Goal: Task Accomplishment & Management: Complete application form

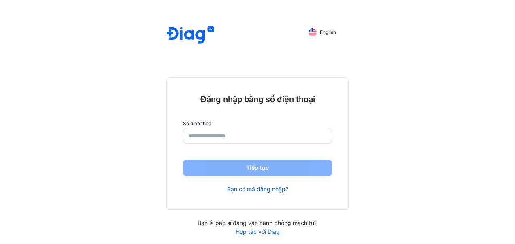
click at [274, 139] on input "number" at bounding box center [257, 135] width 139 height 15
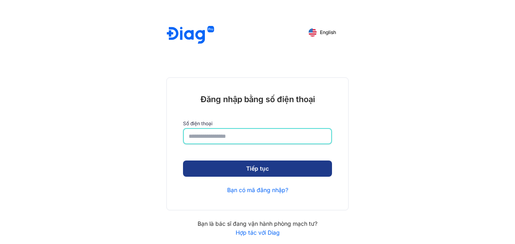
type input "**********"
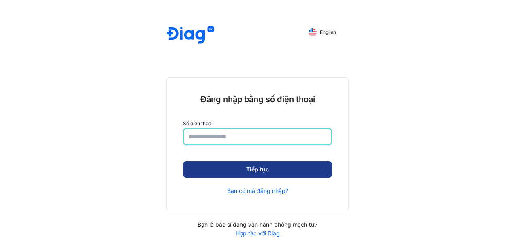
click at [281, 173] on button "Tiếp tục" at bounding box center [257, 169] width 149 height 16
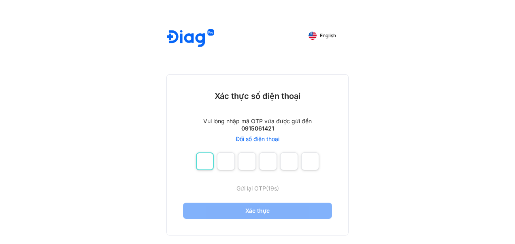
click at [206, 164] on input "number" at bounding box center [205, 161] width 18 height 18
type input "*"
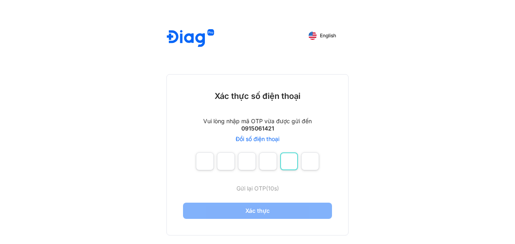
type input "*"
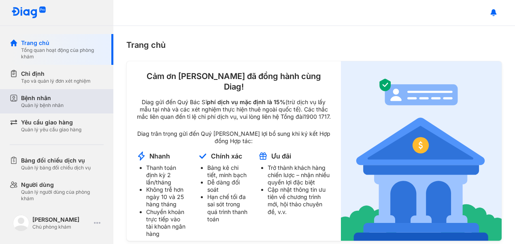
click at [59, 99] on div "Bệnh nhân" at bounding box center [42, 98] width 43 height 8
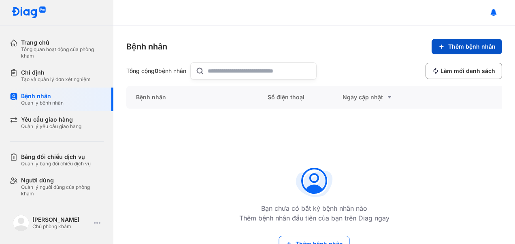
click at [462, 47] on span "Thêm bệnh nhân" at bounding box center [471, 46] width 47 height 7
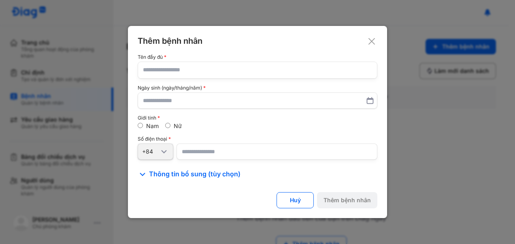
click at [206, 73] on input "text" at bounding box center [257, 70] width 229 height 16
type input "**********"
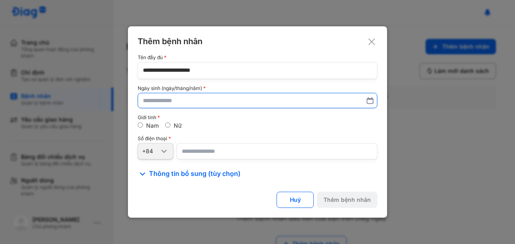
click at [220, 98] on input "text" at bounding box center [257, 100] width 229 height 15
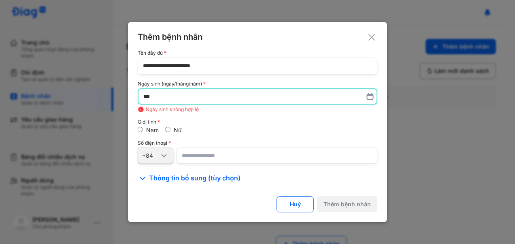
type input "*"
type input "**********"
click at [175, 131] on label "Nữ" at bounding box center [178, 130] width 8 height 7
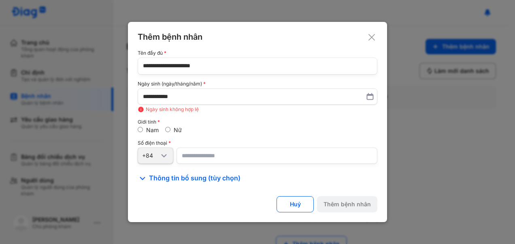
click at [219, 157] on input "number" at bounding box center [277, 155] width 201 height 16
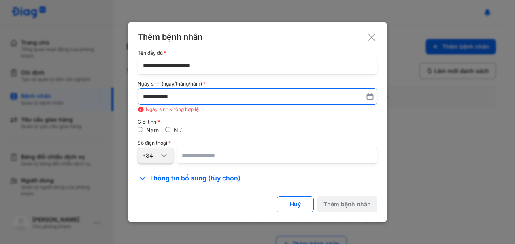
type input "**********"
click at [145, 103] on input "**********" at bounding box center [257, 96] width 229 height 15
click at [156, 99] on input "**********" at bounding box center [257, 96] width 228 height 15
click at [160, 98] on input "**********" at bounding box center [257, 96] width 228 height 15
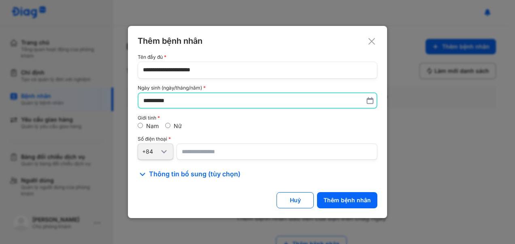
type input "**********"
click at [349, 197] on div "Thêm bệnh nhân" at bounding box center [347, 200] width 47 height 7
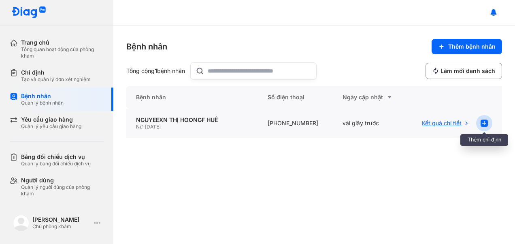
click at [481, 129] on div at bounding box center [484, 123] width 16 height 16
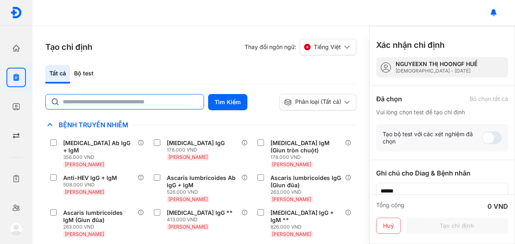
click at [160, 100] on input "text" at bounding box center [131, 101] width 136 height 15
type input "*"
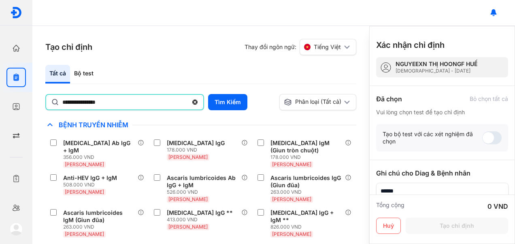
type input "**********"
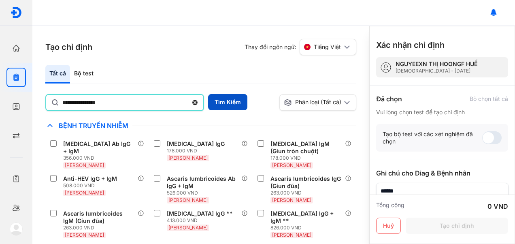
click at [224, 105] on button "Tìm Kiếm" at bounding box center [227, 102] width 39 height 16
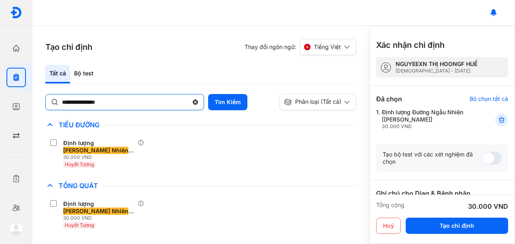
click at [194, 104] on icon at bounding box center [195, 102] width 7 height 8
click at [188, 104] on input "**********" at bounding box center [125, 101] width 126 height 15
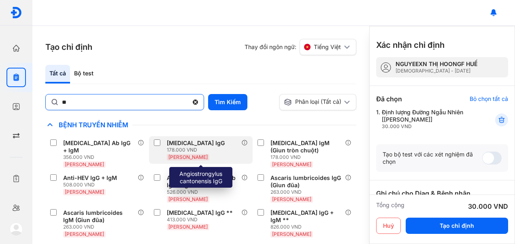
click at [210, 137] on div "Angiostrongylus cantonensis IgG 178.000 VND Huyết Thanh" at bounding box center [201, 150] width 104 height 28
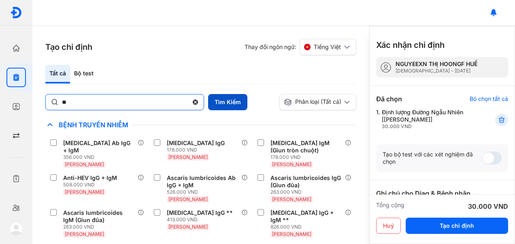
click at [228, 103] on button "Tìm Kiếm" at bounding box center [227, 102] width 39 height 16
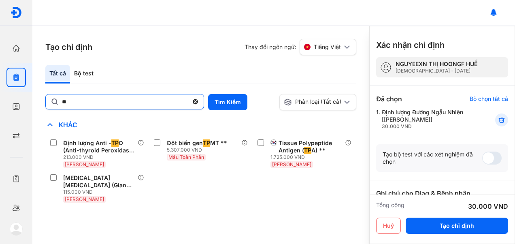
click at [114, 102] on input "**" at bounding box center [125, 101] width 126 height 15
type input "*****"
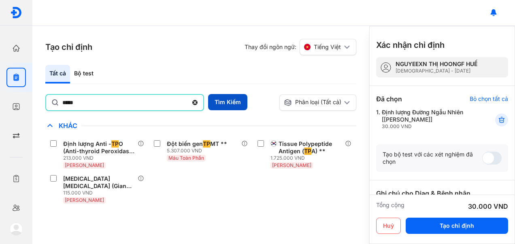
click at [221, 103] on button "Tìm Kiếm" at bounding box center [227, 102] width 39 height 16
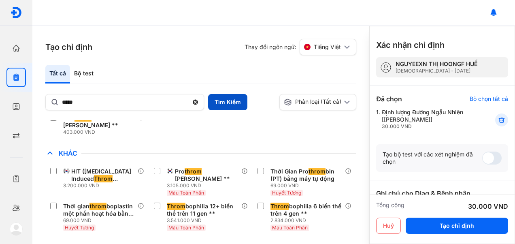
scroll to position [47, 0]
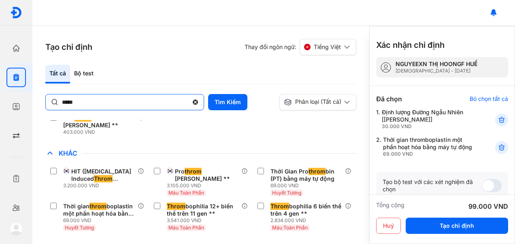
click at [196, 101] on use at bounding box center [195, 102] width 5 height 5
click at [188, 101] on input "*****" at bounding box center [125, 101] width 126 height 15
click at [188, 103] on input "*****" at bounding box center [125, 101] width 126 height 15
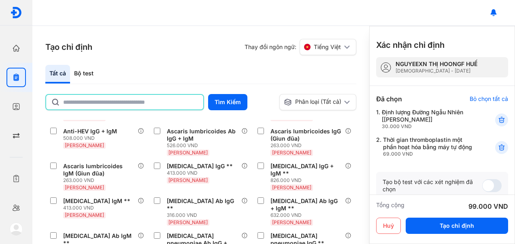
click at [196, 102] on input "text" at bounding box center [130, 102] width 135 height 15
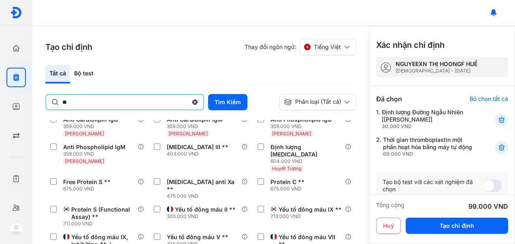
type input "*"
type input "***"
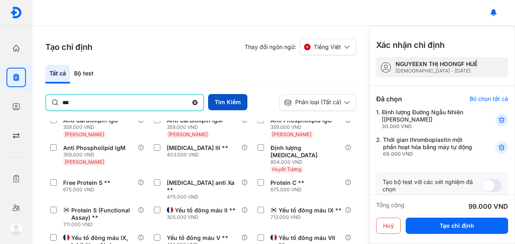
click at [225, 109] on button "Tìm Kiếm" at bounding box center [227, 102] width 39 height 16
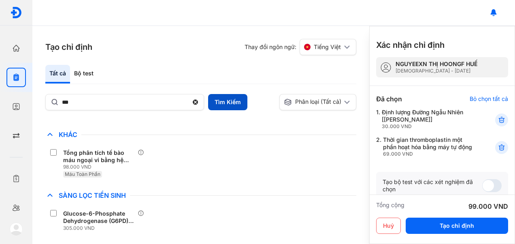
scroll to position [147, 0]
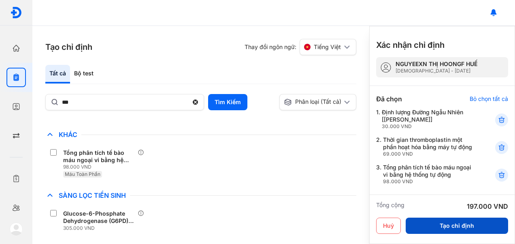
click at [439, 224] on button "Tạo chỉ định" at bounding box center [457, 225] width 102 height 16
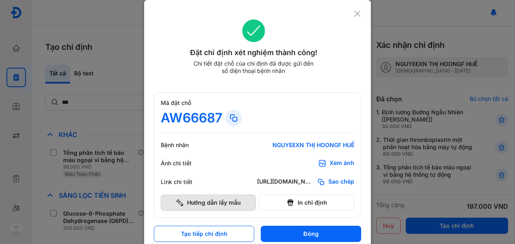
click at [179, 208] on button "Hướng dẫn lấy mẫu" at bounding box center [208, 202] width 95 height 16
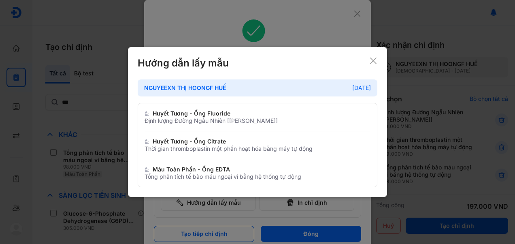
click at [149, 183] on div "Máu Toàn Phần - Ống EDTA Tổng phân tích tế bào máu ngoại vi bằng hệ thống tự độ…" at bounding box center [258, 173] width 226 height 28
click at [374, 62] on icon at bounding box center [373, 61] width 8 height 8
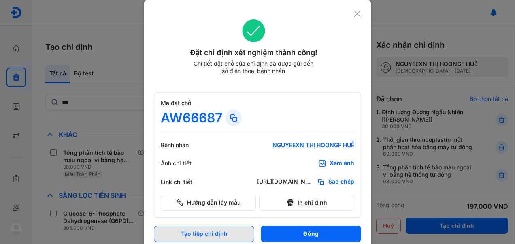
click at [179, 228] on button "Tạo tiếp chỉ định" at bounding box center [204, 234] width 100 height 16
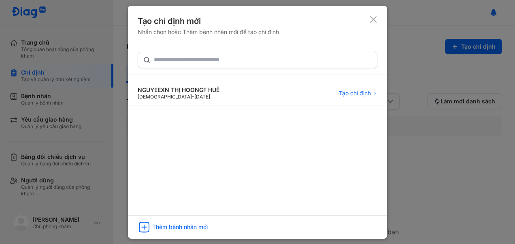
click at [375, 21] on use at bounding box center [373, 19] width 6 height 6
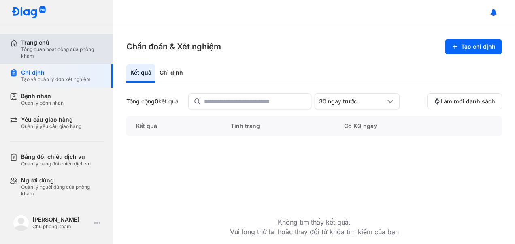
click at [25, 44] on div "Trang chủ" at bounding box center [62, 42] width 83 height 7
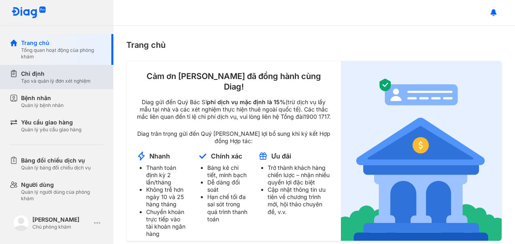
click at [26, 72] on div "Chỉ định" at bounding box center [56, 74] width 70 height 8
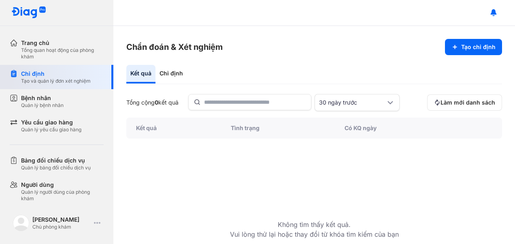
click at [121, 69] on div "Chẩn đoán & Xét nghiệm Tạo chỉ định Kết quả Chỉ định Tổng cộng 0 kết quả 30 ngà…" at bounding box center [314, 135] width 402 height 218
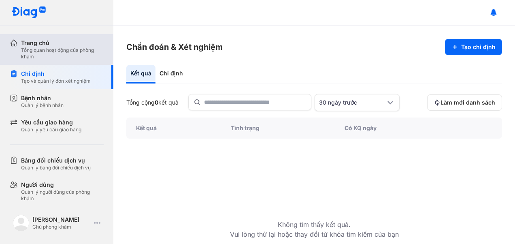
click at [38, 49] on div "Tổng quan hoạt động của phòng khám" at bounding box center [62, 53] width 83 height 13
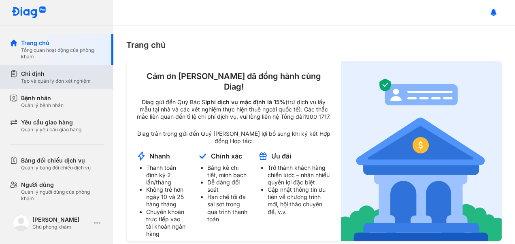
click at [31, 75] on div "Chỉ định" at bounding box center [56, 74] width 70 height 8
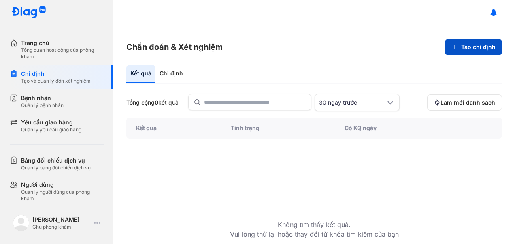
click at [480, 41] on button "Tạo chỉ định" at bounding box center [473, 47] width 57 height 16
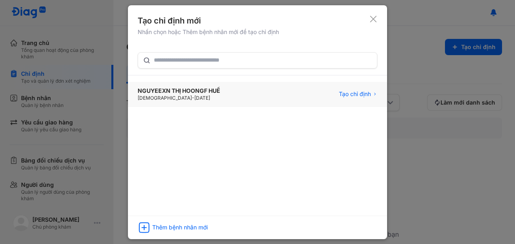
click at [161, 92] on div "NGUYEEXN THỊ HOONGF HUẾ" at bounding box center [179, 91] width 83 height 8
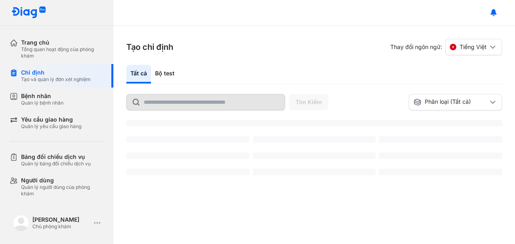
click at [162, 79] on div "Bộ test" at bounding box center [165, 74] width 28 height 19
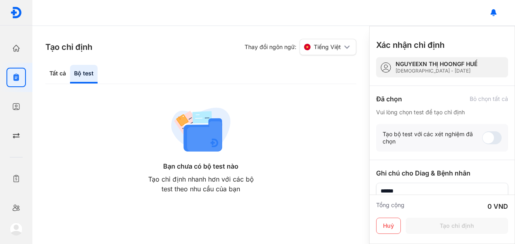
click at [170, 76] on div "Tất cả Bộ test" at bounding box center [200, 74] width 311 height 19
click at [159, 182] on div "Tạo chỉ định nhanh hơn với các bộ test theo nhu cầu của bạn" at bounding box center [200, 183] width 111 height 19
click at [200, 181] on div "Tạo chỉ định nhanh hơn với các bộ test theo nhu cầu của bạn" at bounding box center [200, 183] width 111 height 19
click at [495, 148] on div "Tạo bộ test với các xét nghiệm đã chọn" at bounding box center [442, 138] width 132 height 28
click at [482, 138] on span at bounding box center [491, 137] width 19 height 13
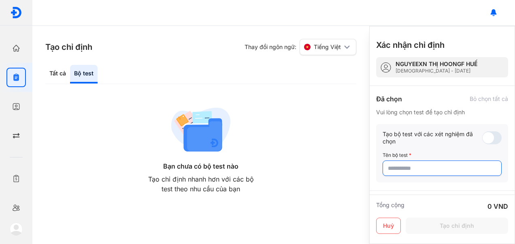
click at [401, 169] on input "text" at bounding box center [442, 168] width 109 height 15
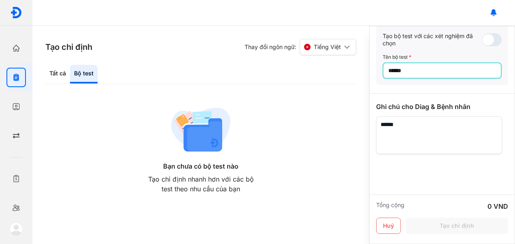
scroll to position [105, 0]
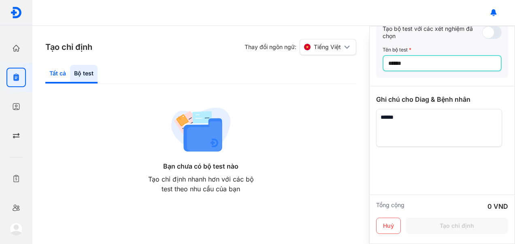
type input "******"
click at [55, 76] on div "Tất cả" at bounding box center [57, 74] width 25 height 19
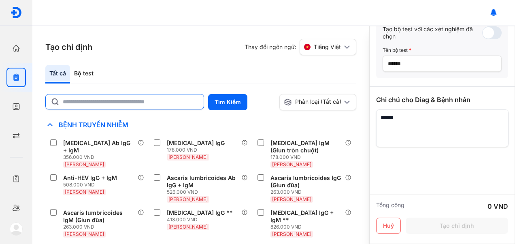
click at [100, 104] on input "text" at bounding box center [131, 101] width 136 height 15
click at [102, 100] on input "text" at bounding box center [130, 102] width 135 height 15
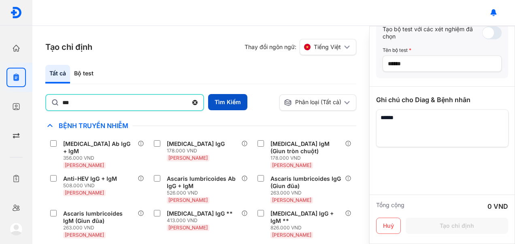
click at [221, 107] on button "Tìm Kiếm" at bounding box center [227, 102] width 39 height 16
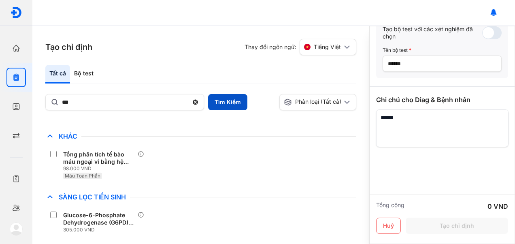
scroll to position [125, 0]
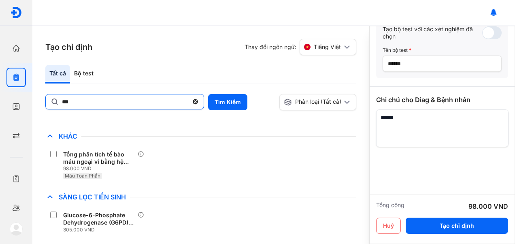
click at [187, 102] on input "***" at bounding box center [125, 101] width 126 height 15
type input "*"
type input "*****"
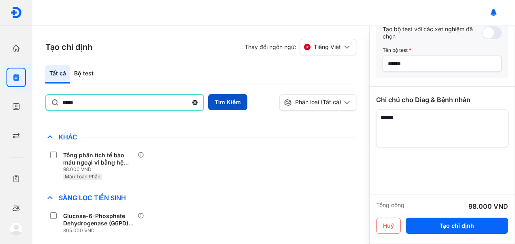
click at [227, 100] on button "Tìm Kiếm" at bounding box center [227, 102] width 39 height 16
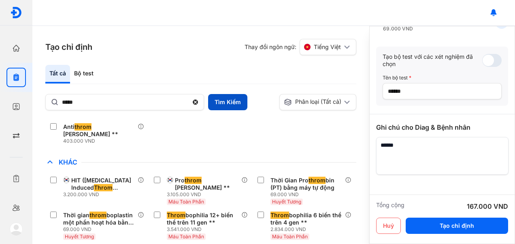
scroll to position [153, 0]
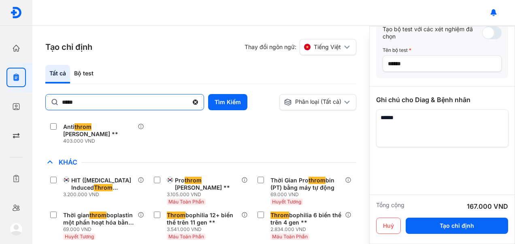
click at [194, 105] on icon at bounding box center [195, 102] width 7 height 8
click at [188, 105] on input "*****" at bounding box center [125, 101] width 126 height 15
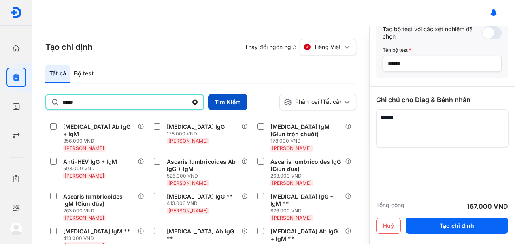
type input "*****"
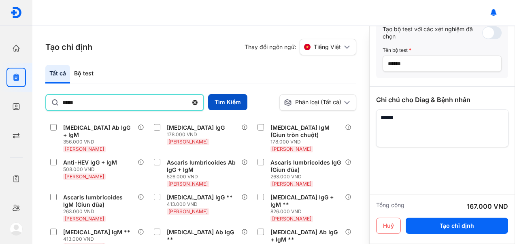
click at [224, 102] on button "Tìm Kiếm" at bounding box center [227, 102] width 39 height 16
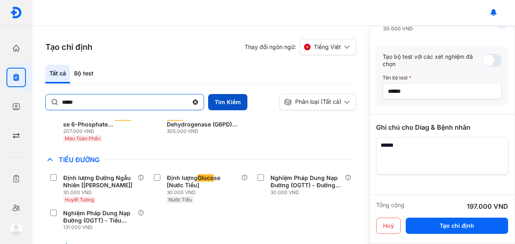
scroll to position [180, 0]
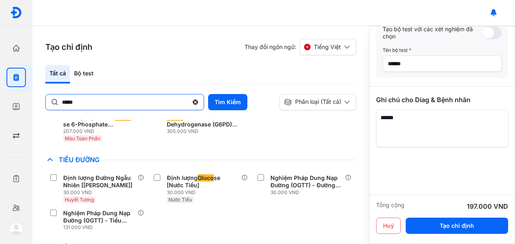
click at [437, 238] on div "Tổng cộng 197.000 VND Huỷ Tạo chỉ định" at bounding box center [442, 218] width 146 height 49
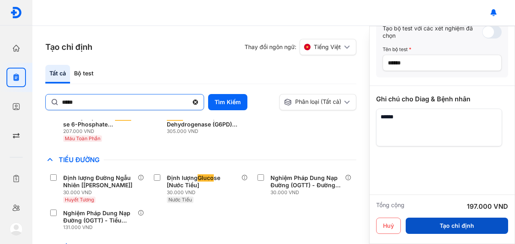
click at [444, 226] on button "Tạo chỉ định" at bounding box center [457, 225] width 102 height 16
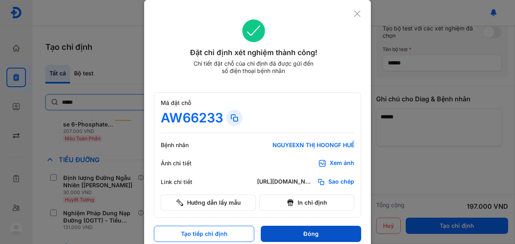
click at [292, 237] on button "Đóng" at bounding box center [311, 234] width 100 height 16
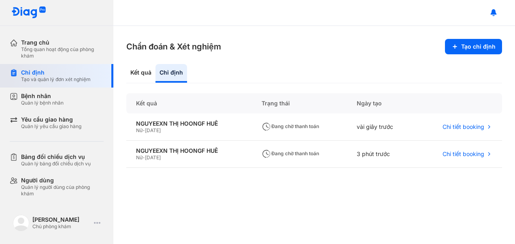
click at [36, 77] on div "Tạo và quản lý đơn xét nghiệm" at bounding box center [56, 79] width 70 height 6
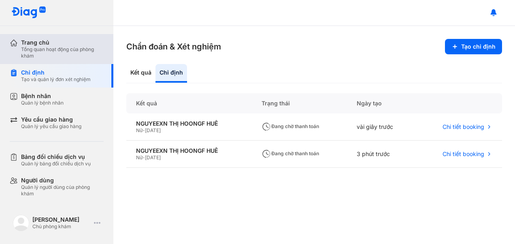
click at [30, 43] on div "Trang chủ" at bounding box center [62, 42] width 83 height 7
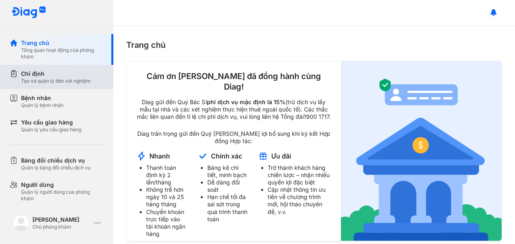
click at [31, 74] on div "Chỉ định" at bounding box center [56, 74] width 70 height 8
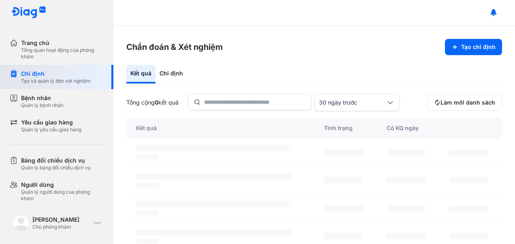
click at [26, 102] on div "Quản lý bệnh nhân" at bounding box center [42, 105] width 43 height 6
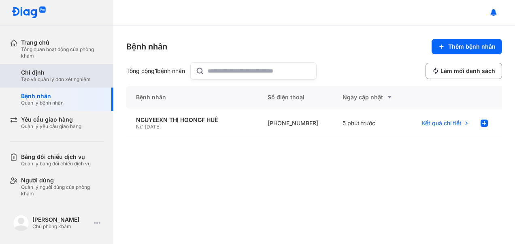
click at [31, 77] on div "Tạo và quản lý đơn xét nghiệm" at bounding box center [56, 79] width 70 height 6
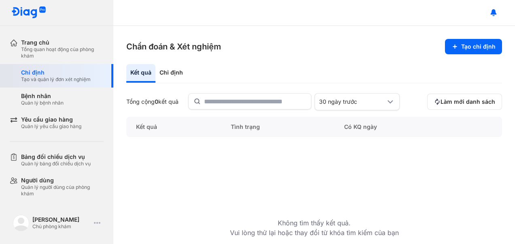
click at [166, 73] on div "Chỉ định" at bounding box center [172, 73] width 32 height 19
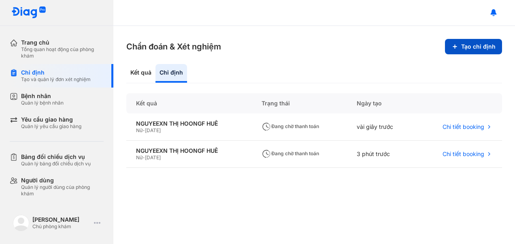
click at [499, 47] on button "Tạo chỉ định" at bounding box center [473, 46] width 57 height 15
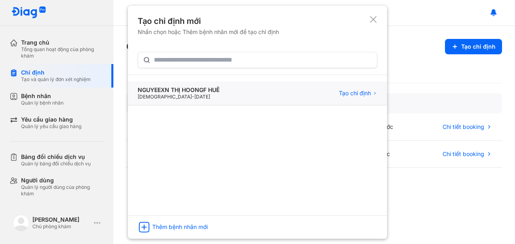
click at [186, 92] on div "NGUYEEXN THỊ HOONGF HUẾ" at bounding box center [179, 89] width 82 height 7
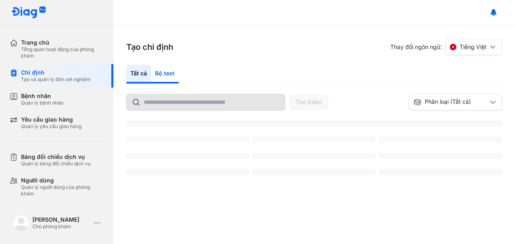
click at [162, 74] on div "Bộ test" at bounding box center [165, 74] width 28 height 19
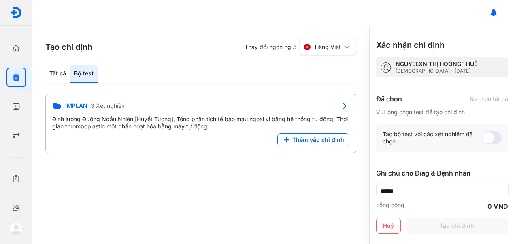
click at [164, 75] on div "Tất cả Bộ test" at bounding box center [200, 74] width 311 height 19
click at [16, 46] on icon "button" at bounding box center [16, 48] width 8 height 8
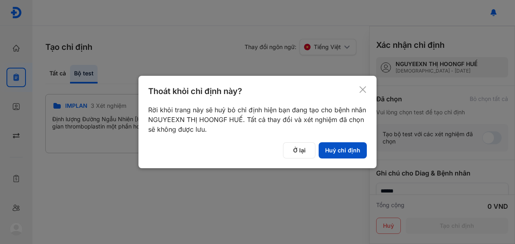
click at [340, 151] on button "Huỷ chỉ định" at bounding box center [343, 150] width 48 height 16
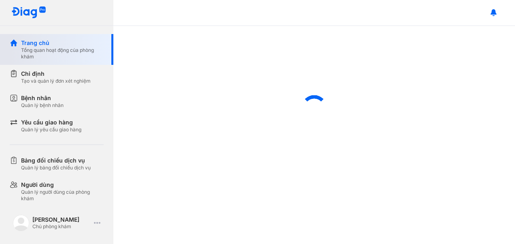
click at [30, 46] on div "Trang chủ" at bounding box center [62, 43] width 83 height 8
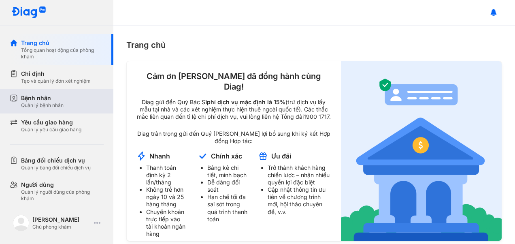
click at [45, 99] on div "Bệnh nhân" at bounding box center [42, 98] width 43 height 8
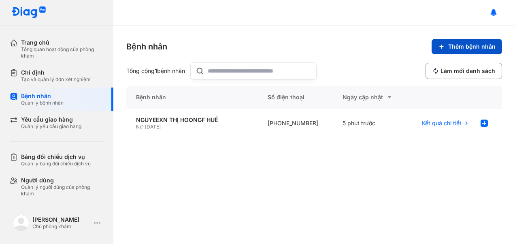
click at [476, 49] on span "Thêm bệnh nhân" at bounding box center [471, 46] width 47 height 7
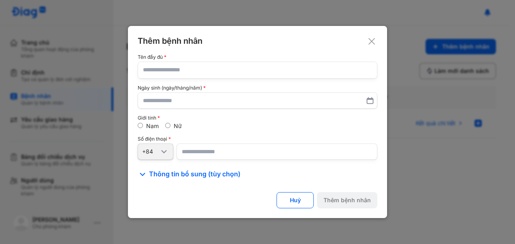
click at [222, 72] on input "text" at bounding box center [257, 70] width 229 height 16
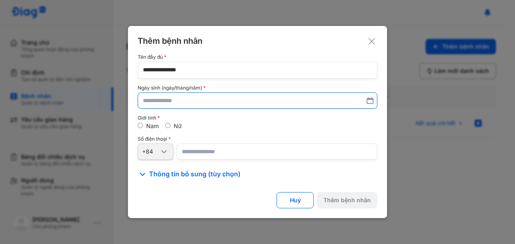
type input "**********"
click at [233, 104] on input "text" at bounding box center [257, 100] width 229 height 15
type input "*"
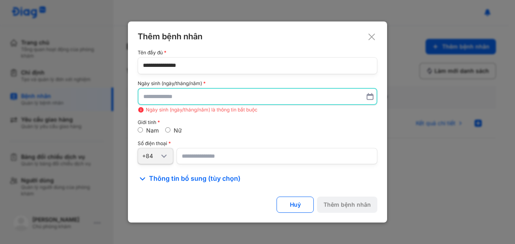
click at [238, 68] on input "**********" at bounding box center [257, 66] width 229 height 16
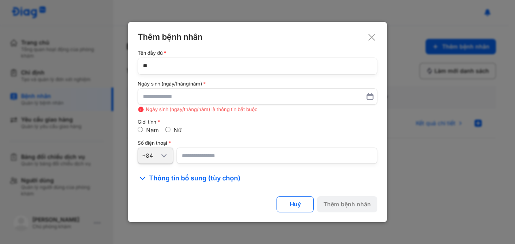
type input "*"
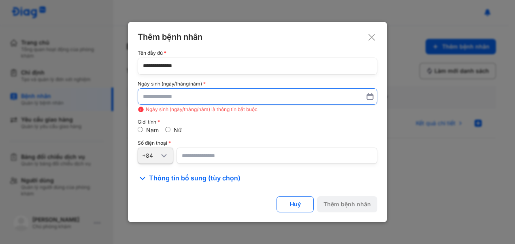
type input "**********"
click at [210, 102] on input "text" at bounding box center [257, 96] width 229 height 15
type input "*"
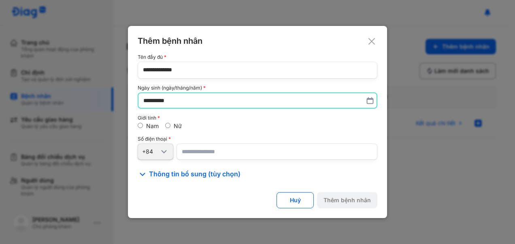
type input "**********"
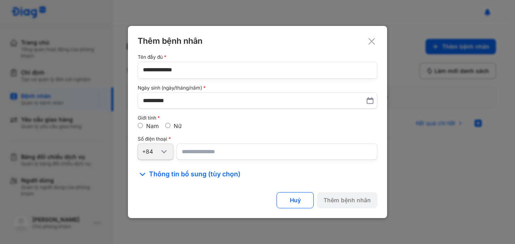
click at [213, 153] on input "number" at bounding box center [277, 151] width 201 height 16
type input "**********"
click at [361, 200] on div "Thêm bệnh nhân" at bounding box center [347, 199] width 47 height 7
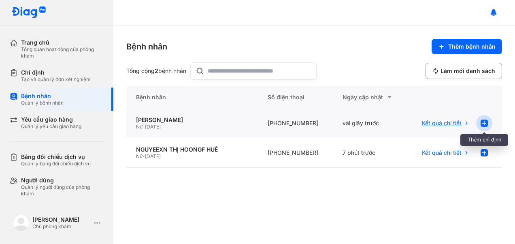
click at [484, 124] on use at bounding box center [484, 122] width 7 height 7
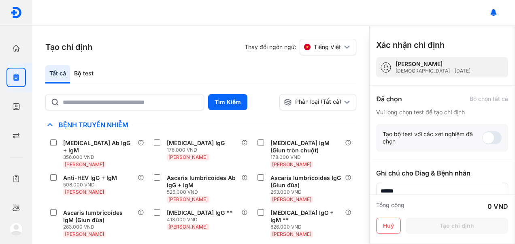
click at [167, 82] on div "Tất cả Bộ test" at bounding box center [200, 74] width 311 height 19
click at [89, 77] on div "Bộ test" at bounding box center [84, 74] width 28 height 19
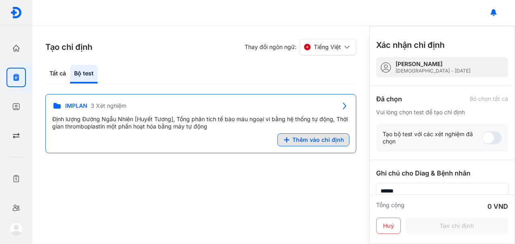
click at [327, 142] on span "Thêm vào chỉ định" at bounding box center [318, 139] width 52 height 7
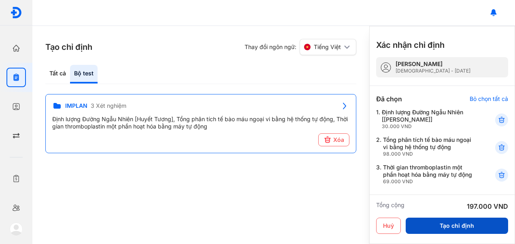
click at [452, 229] on button "Tạo chỉ định" at bounding box center [457, 225] width 102 height 16
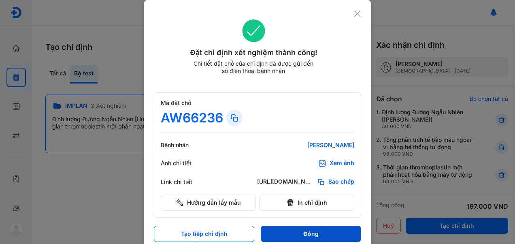
click at [290, 238] on button "Đóng" at bounding box center [311, 234] width 100 height 16
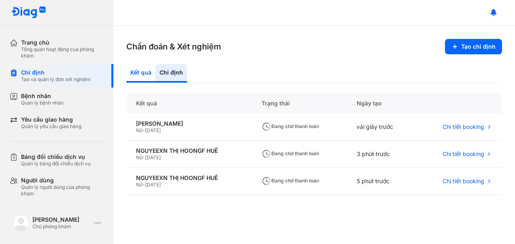
click at [134, 76] on div "Kết quả" at bounding box center [140, 73] width 29 height 19
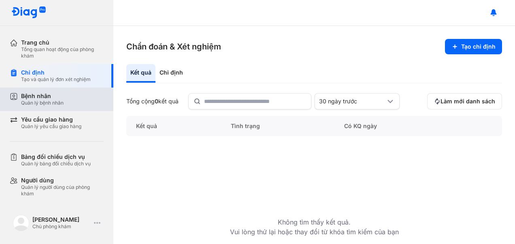
click at [30, 99] on div "Bệnh nhân" at bounding box center [42, 95] width 43 height 7
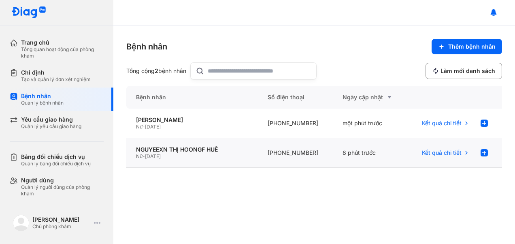
click at [162, 163] on div "NGUYEEXN THỊ HOONGF HUẾ Nữ - 04/09/1999" at bounding box center [192, 153] width 132 height 30
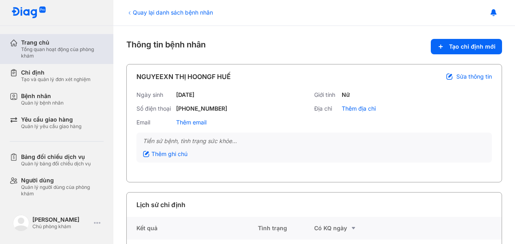
click at [30, 37] on div "Trang chủ Tổng quan hoạt động của phòng khám" at bounding box center [62, 49] width 104 height 30
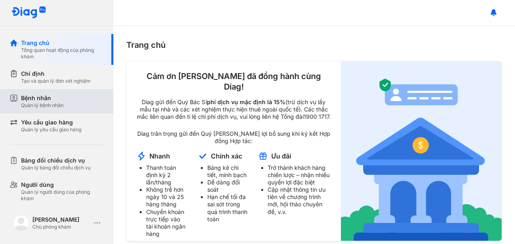
click at [67, 104] on div "Bệnh nhân Quản lý bệnh nhân" at bounding box center [62, 101] width 83 height 15
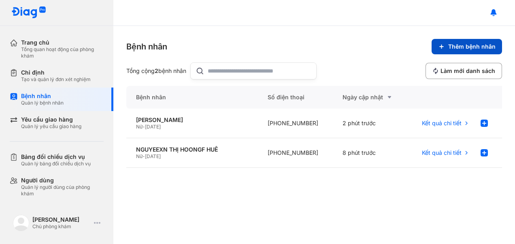
click at [475, 48] on span "Thêm bệnh nhân" at bounding box center [471, 46] width 47 height 7
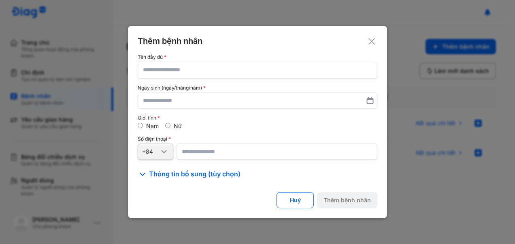
click at [250, 72] on input "text" at bounding box center [257, 70] width 229 height 16
type input "**********"
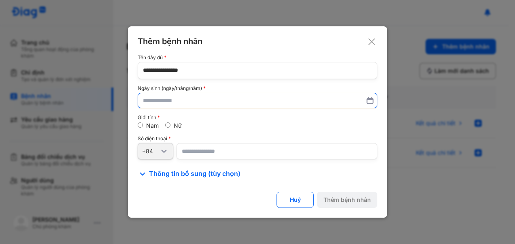
click at [241, 103] on input "text" at bounding box center [257, 100] width 229 height 15
type input "**********"
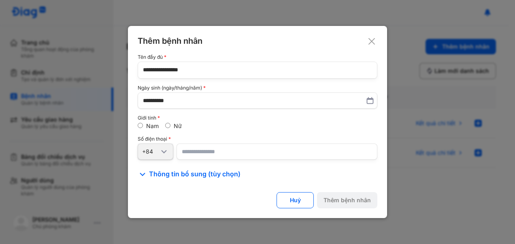
click at [222, 169] on span "Thông tin bổ sung (tùy chọn)" at bounding box center [195, 174] width 92 height 10
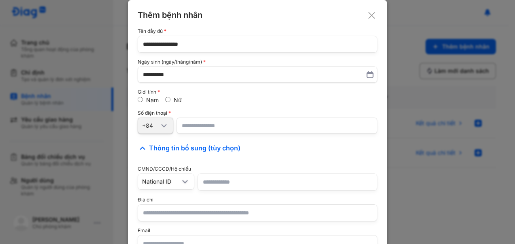
click at [240, 133] on input "number" at bounding box center [277, 125] width 201 height 16
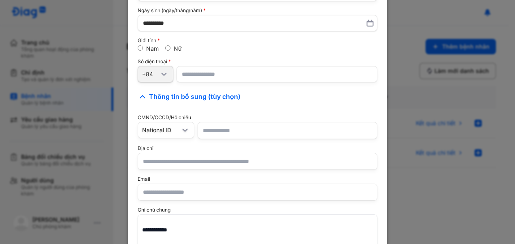
scroll to position [92, 0]
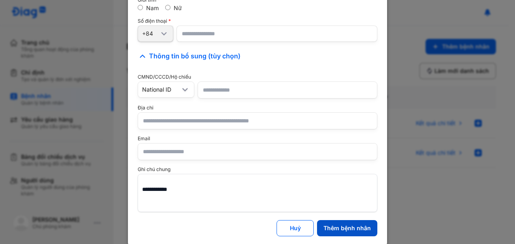
type input "**********"
click at [351, 232] on button "Thêm bệnh nhân" at bounding box center [347, 228] width 60 height 16
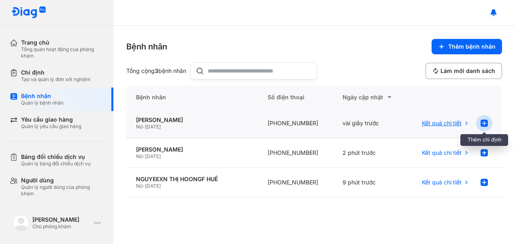
click at [482, 124] on use at bounding box center [484, 122] width 7 height 7
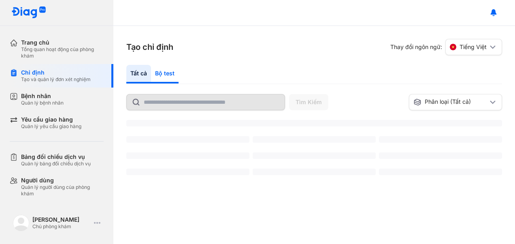
click at [165, 79] on div "Bộ test" at bounding box center [165, 74] width 28 height 19
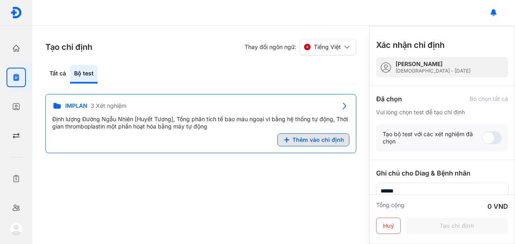
click at [312, 143] on button "Thêm vào chỉ định" at bounding box center [313, 139] width 72 height 13
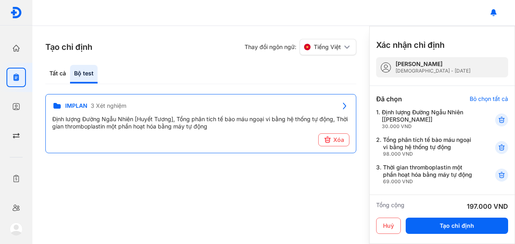
click at [475, 230] on button "Tạo chỉ định" at bounding box center [457, 225] width 102 height 16
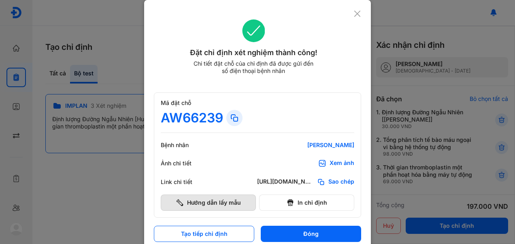
click at [176, 200] on icon at bounding box center [180, 202] width 8 height 8
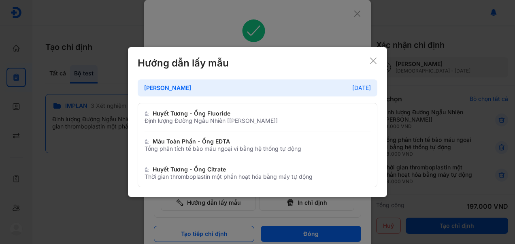
click at [121, 132] on div at bounding box center [257, 122] width 515 height 244
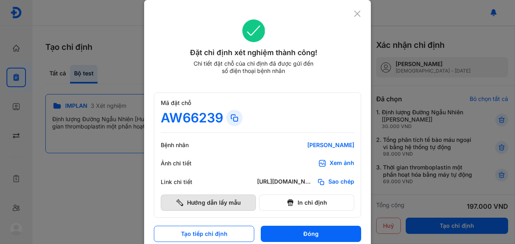
click at [170, 196] on button "Hướng dẫn lấy mẫu" at bounding box center [208, 202] width 95 height 16
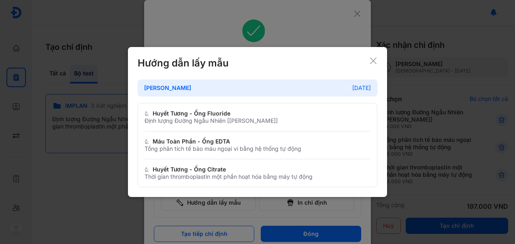
click at [312, 27] on div at bounding box center [257, 122] width 515 height 244
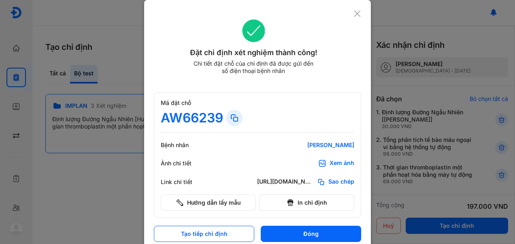
click at [357, 13] on icon at bounding box center [358, 14] width 8 height 8
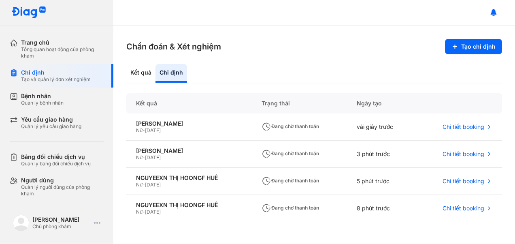
click at [143, 126] on div "[PERSON_NAME]" at bounding box center [189, 123] width 106 height 7
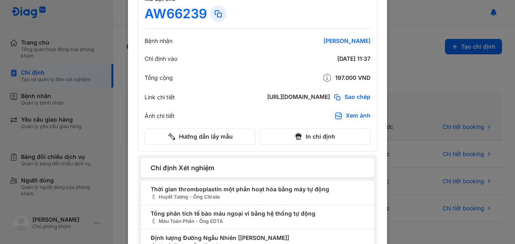
scroll to position [40, 0]
click at [66, 124] on div at bounding box center [257, 82] width 515 height 244
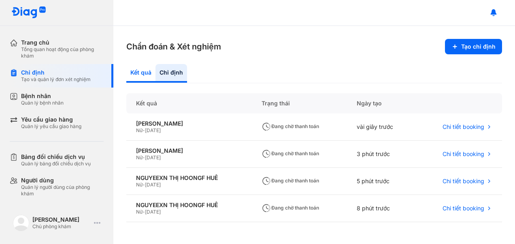
click at [138, 77] on div "Kết quả" at bounding box center [140, 73] width 29 height 19
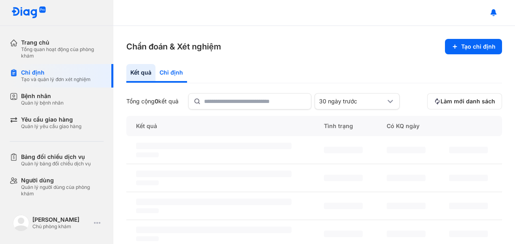
click at [162, 79] on div "Chỉ định" at bounding box center [172, 73] width 32 height 19
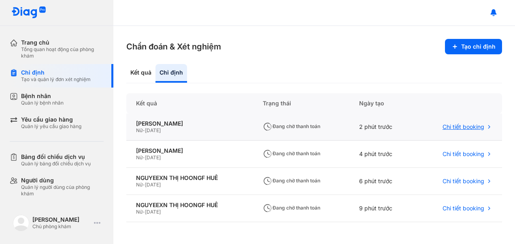
click at [442, 129] on div "Chi tiết booking" at bounding box center [458, 126] width 67 height 7
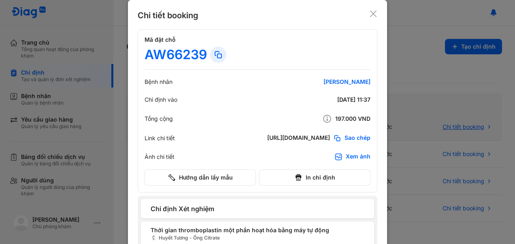
scroll to position [71, 0]
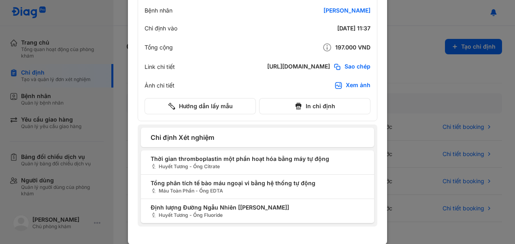
click at [68, 84] on div at bounding box center [257, 51] width 515 height 244
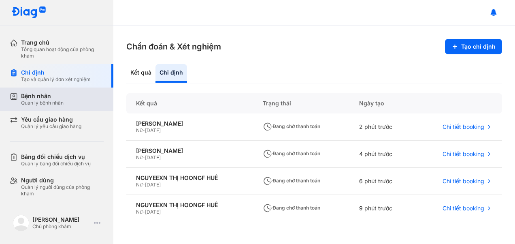
click at [28, 96] on div "Bệnh nhân" at bounding box center [42, 95] width 43 height 7
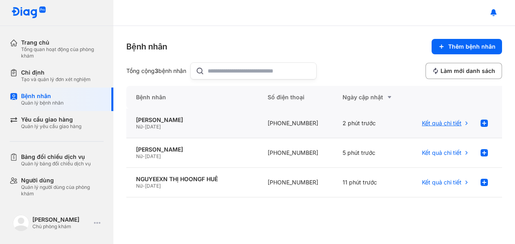
click at [479, 135] on div "Kết quả chi tiết" at bounding box center [455, 124] width 94 height 30
click at [491, 122] on div at bounding box center [484, 123] width 16 height 16
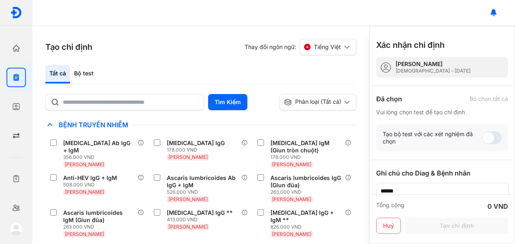
click at [159, 74] on div "Tất cả Bộ test" at bounding box center [200, 74] width 311 height 19
click at [72, 58] on div "Tạo chỉ định Thay đổi ngôn ngữ: Tiếng Việt Tất cả Bộ test Tìm Kiếm Phân loại (T…" at bounding box center [200, 135] width 337 height 218
click at [83, 72] on div "Bộ test" at bounding box center [84, 74] width 28 height 19
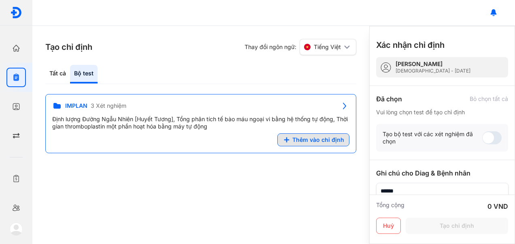
click at [287, 141] on icon at bounding box center [287, 140] width 8 height 8
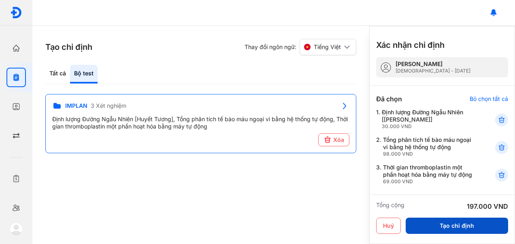
click at [430, 219] on button "Tạo chỉ định" at bounding box center [457, 225] width 102 height 16
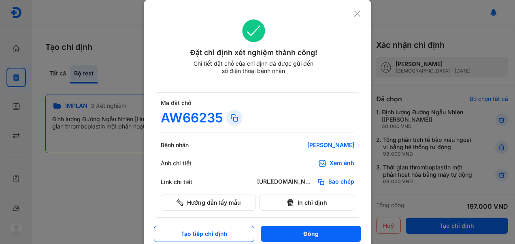
click at [66, 166] on div at bounding box center [257, 122] width 515 height 244
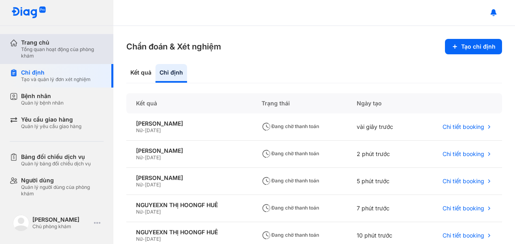
click at [20, 45] on div "Trang chủ Tổng quan hoạt động của phòng khám" at bounding box center [62, 49] width 104 height 30
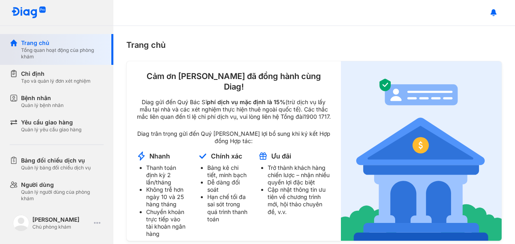
click at [21, 107] on div "Quản lý bệnh nhân" at bounding box center [42, 105] width 43 height 6
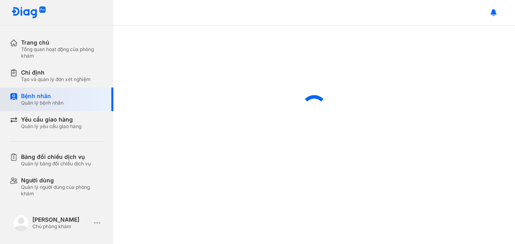
click at [21, 100] on div "Quản lý bệnh nhân" at bounding box center [42, 103] width 43 height 6
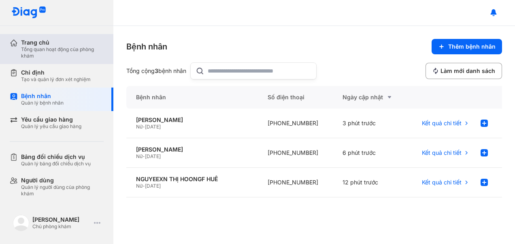
click at [22, 45] on div "Trang chủ" at bounding box center [62, 42] width 83 height 7
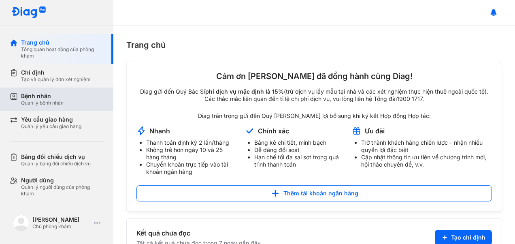
click at [50, 101] on div "Quản lý bệnh nhân" at bounding box center [42, 103] width 43 height 6
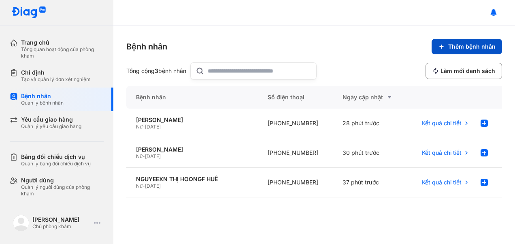
click at [461, 53] on button "Thêm bệnh nhân" at bounding box center [467, 46] width 70 height 15
